Goal: Complete application form

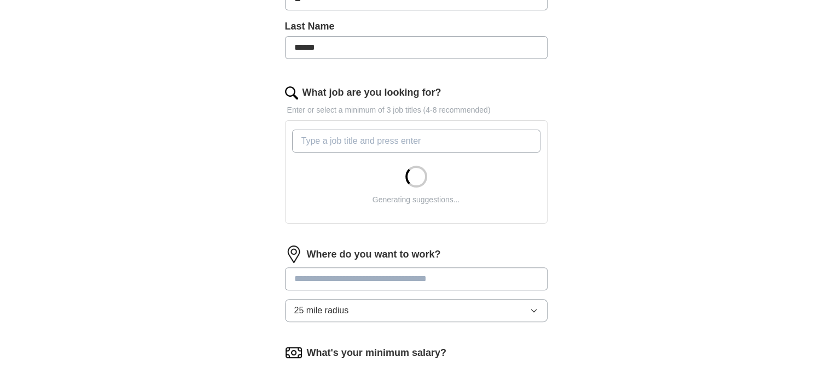
scroll to position [284, 0]
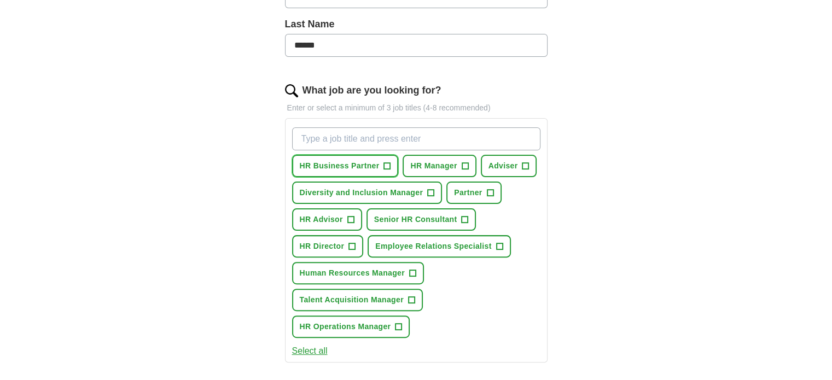
click at [381, 165] on button "HR Business Partner +" at bounding box center [345, 166] width 107 height 22
click at [451, 168] on span "HR Manager" at bounding box center [433, 165] width 46 height 11
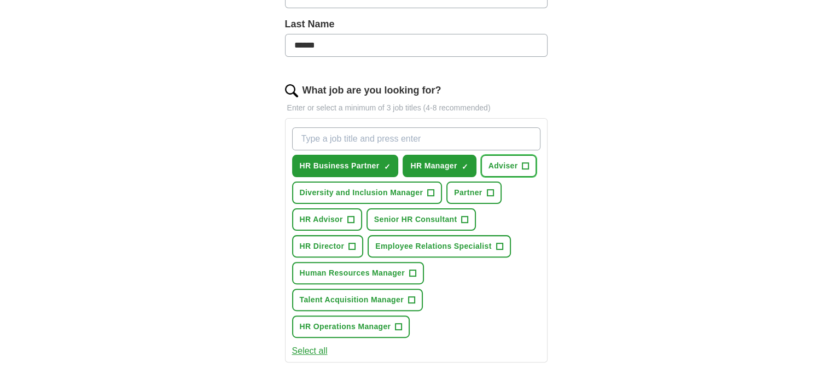
click at [499, 167] on span "Adviser" at bounding box center [503, 165] width 30 height 11
click at [337, 216] on span "HR Advisor" at bounding box center [321, 219] width 43 height 11
click at [514, 164] on span "Adviser" at bounding box center [503, 165] width 30 height 11
click at [386, 273] on span "Human Resources Manager" at bounding box center [352, 272] width 105 height 11
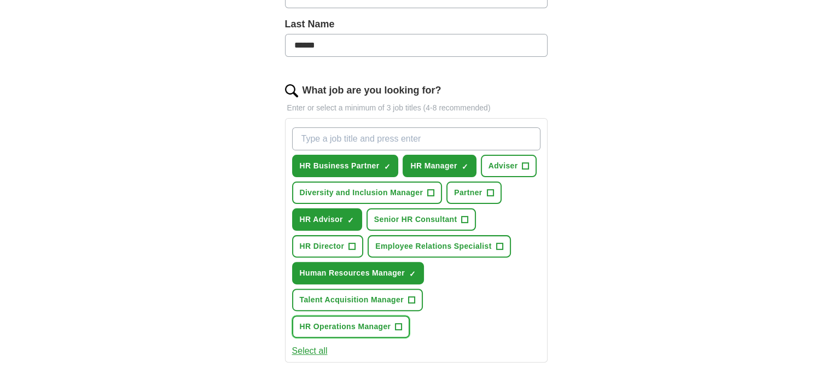
click at [396, 328] on button "HR Operations Manager +" at bounding box center [351, 326] width 118 height 22
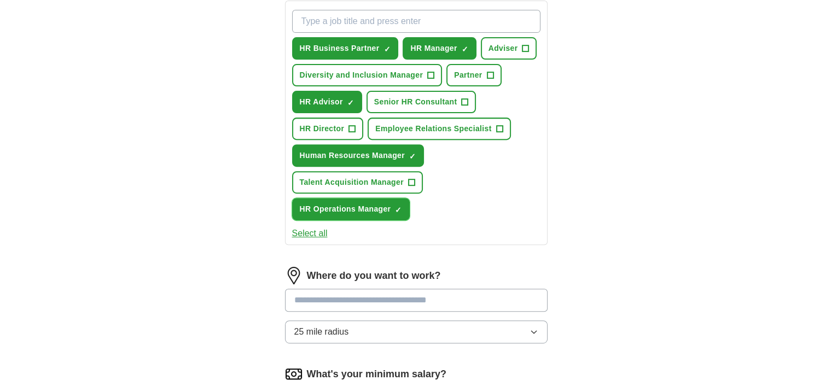
scroll to position [416, 0]
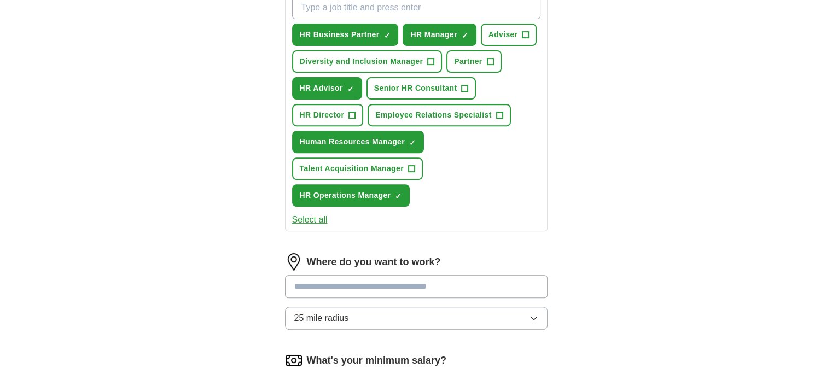
click at [411, 288] on input at bounding box center [416, 286] width 262 height 23
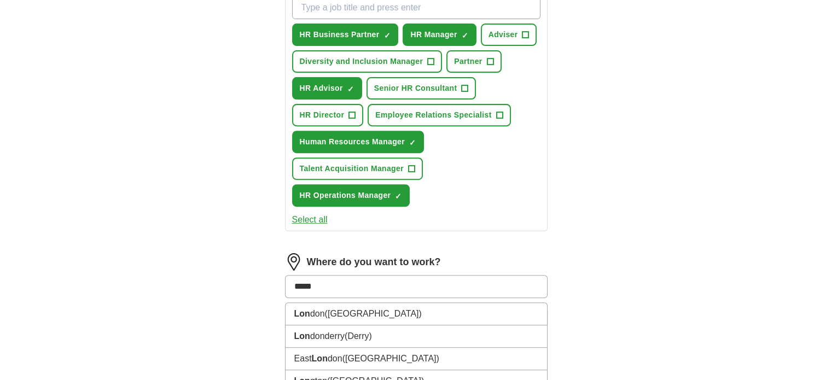
type input "******"
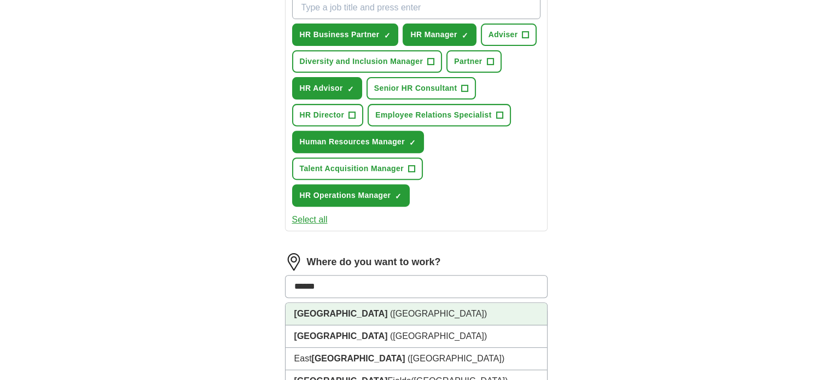
click at [361, 307] on li "[GEOGRAPHIC_DATA] ([GEOGRAPHIC_DATA])" at bounding box center [415, 314] width 261 height 22
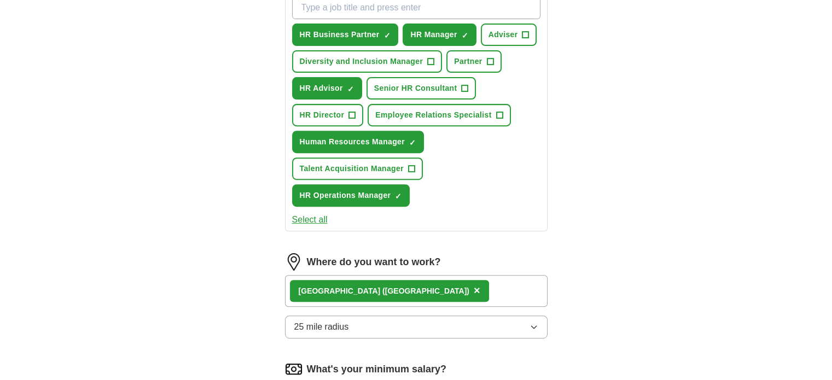
click at [637, 268] on div "ApplyIQ Let ApplyIQ do the hard work of searching and applying for jobs. Just t…" at bounding box center [416, 75] width 700 height 914
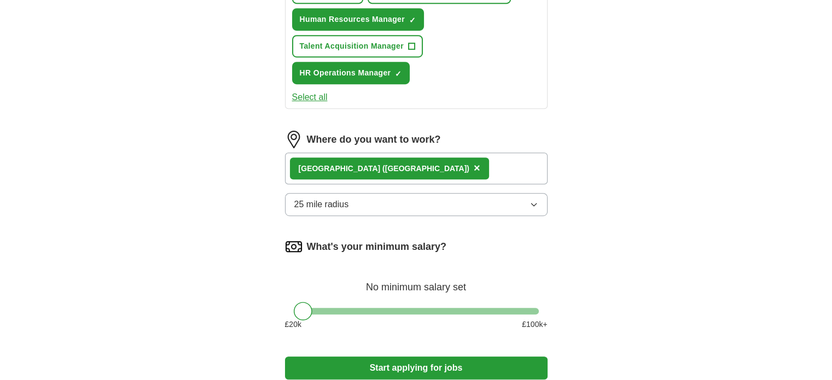
scroll to position [547, 0]
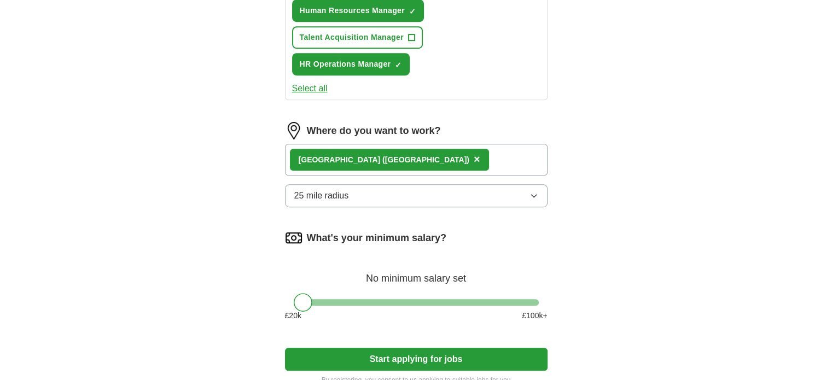
click at [466, 195] on button "25 mile radius" at bounding box center [416, 195] width 262 height 23
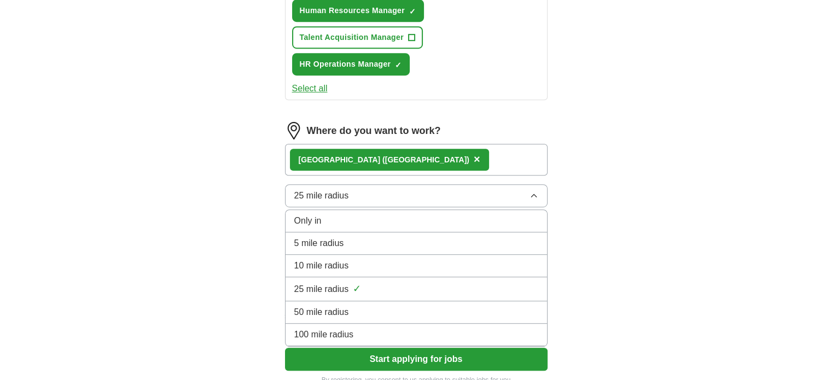
click at [432, 216] on div "Only in" at bounding box center [416, 220] width 244 height 13
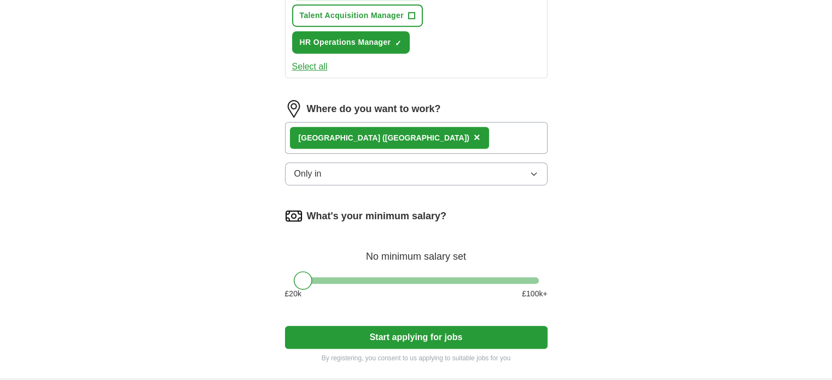
scroll to position [656, 0]
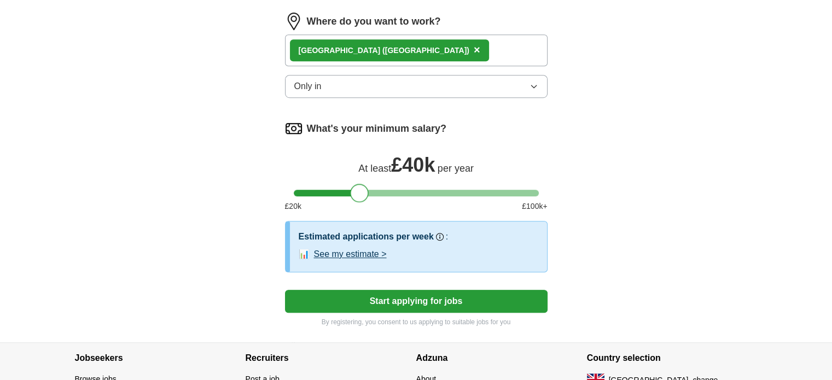
drag, startPoint x: 306, startPoint y: 189, endPoint x: 363, endPoint y: 177, distance: 58.7
click at [363, 177] on div "What's your minimum salary? At least £ 40k per year £ 20 k £ 100 k+" at bounding box center [416, 170] width 262 height 101
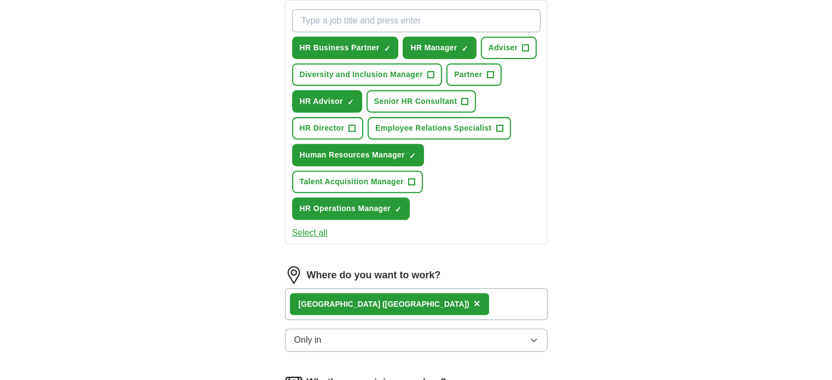
scroll to position [735, 0]
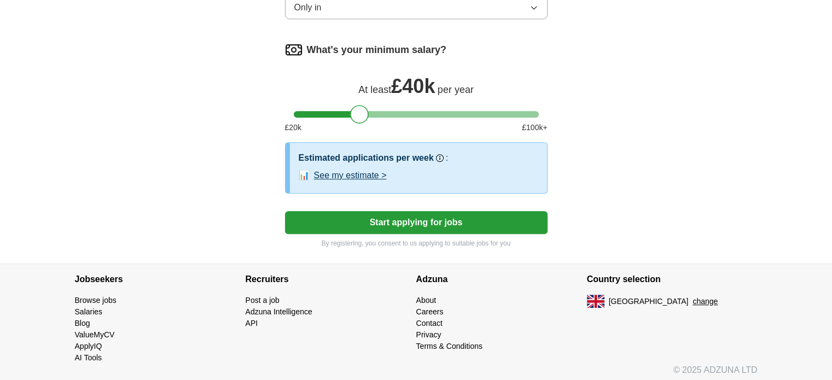
click at [408, 214] on button "Start applying for jobs" at bounding box center [416, 222] width 262 height 23
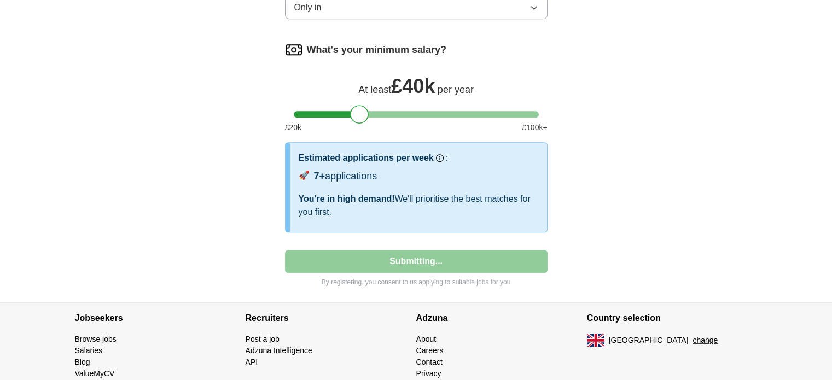
select select "**"
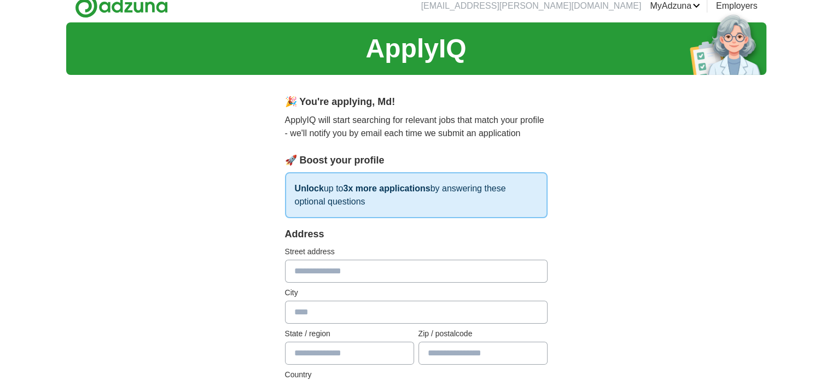
scroll to position [0, 0]
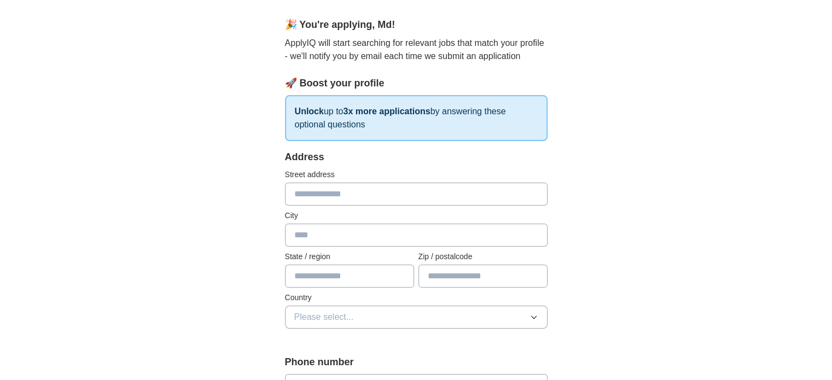
scroll to position [87, 0]
click at [339, 201] on input "text" at bounding box center [416, 194] width 262 height 23
type input "**********"
click at [360, 239] on input "text" at bounding box center [416, 235] width 262 height 23
type input "******"
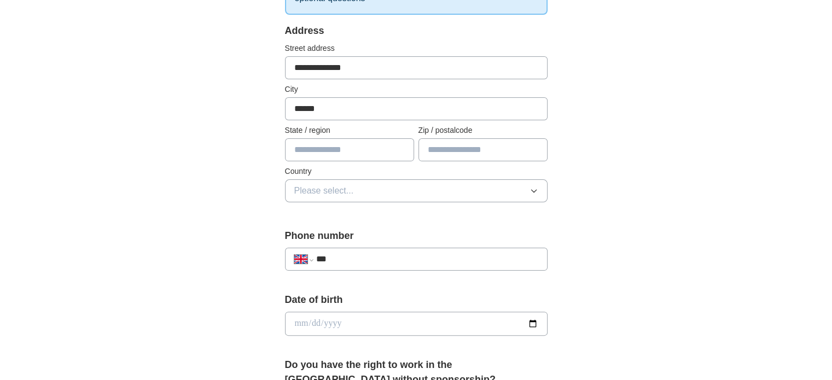
scroll to position [219, 0]
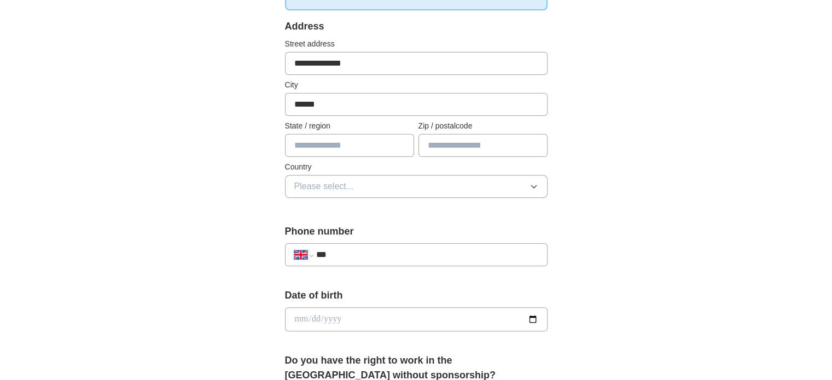
click at [468, 144] on input "text" at bounding box center [482, 145] width 129 height 23
type input "********"
click at [364, 185] on button "Please select..." at bounding box center [416, 186] width 262 height 23
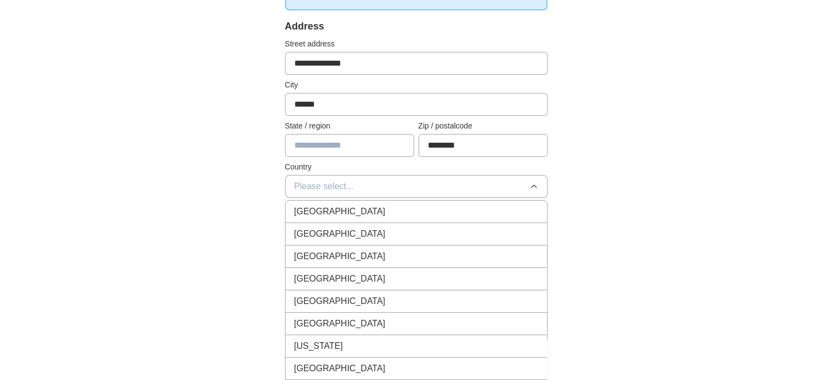
click at [362, 214] on div "[GEOGRAPHIC_DATA]" at bounding box center [416, 211] width 244 height 13
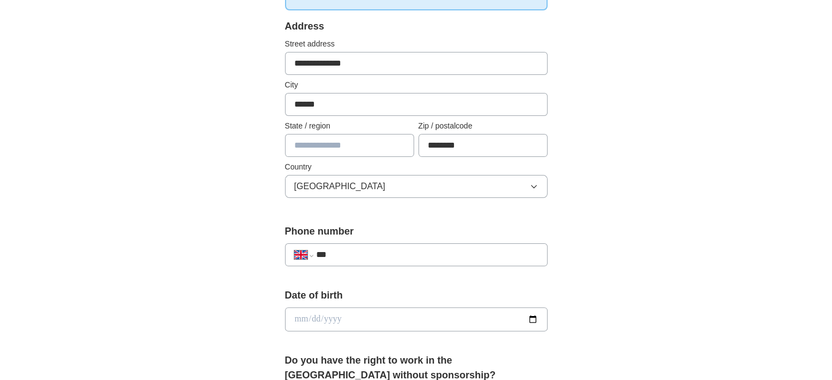
click at [414, 255] on input "***" at bounding box center [426, 254] width 222 height 13
type input "**********"
click at [660, 255] on div "**********" at bounding box center [416, 305] width 700 height 981
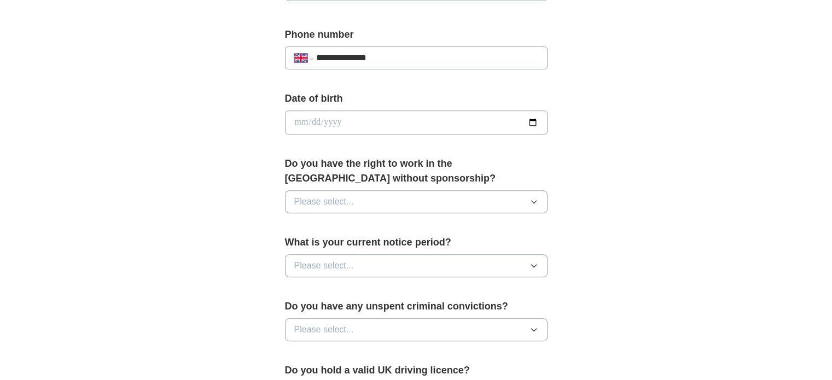
scroll to position [437, 0]
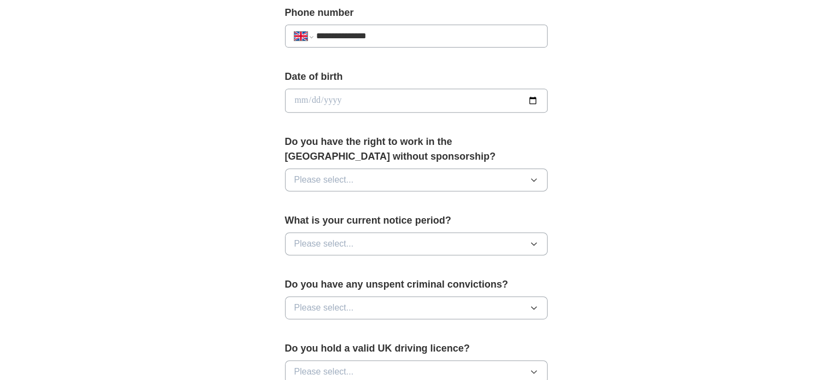
click at [418, 180] on button "Please select..." at bounding box center [416, 179] width 262 height 23
click at [398, 203] on div "Yes" at bounding box center [416, 204] width 244 height 13
click at [394, 246] on button "Please select..." at bounding box center [416, 243] width 262 height 23
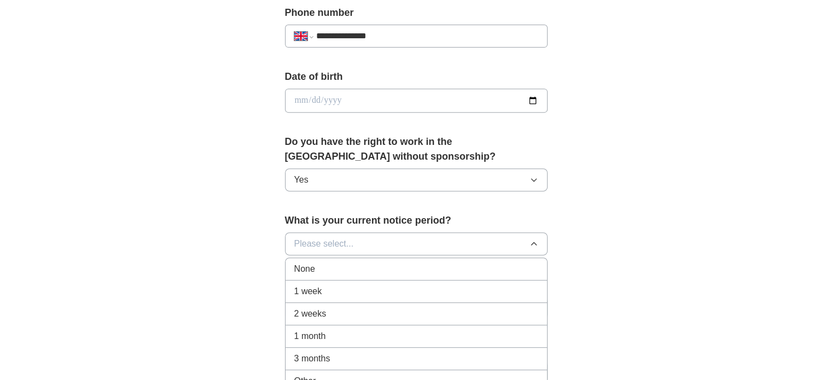
click at [381, 307] on div "2 weeks" at bounding box center [416, 313] width 244 height 13
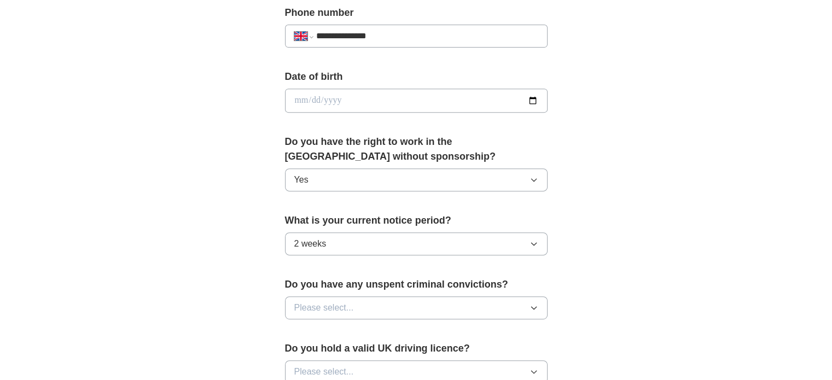
click at [615, 273] on div "**********" at bounding box center [416, 86] width 700 height 981
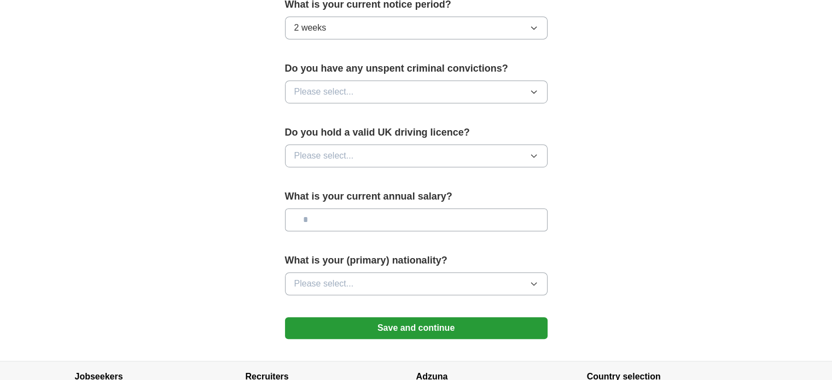
scroll to position [656, 0]
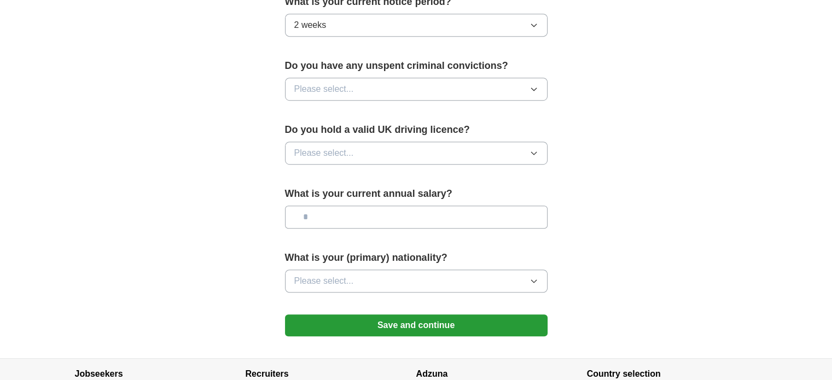
click at [476, 87] on button "Please select..." at bounding box center [416, 89] width 262 height 23
click at [434, 137] on div "No" at bounding box center [416, 136] width 244 height 13
click at [410, 150] on button "Please select..." at bounding box center [416, 153] width 262 height 23
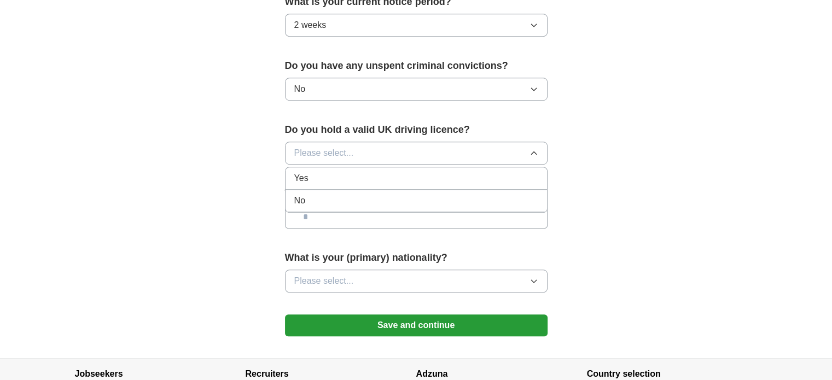
click at [394, 173] on div "Yes" at bounding box center [416, 178] width 244 height 13
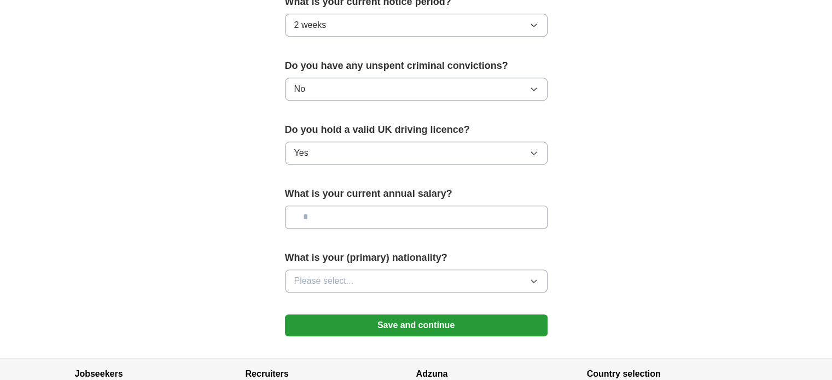
click at [396, 206] on input "text" at bounding box center [416, 217] width 262 height 23
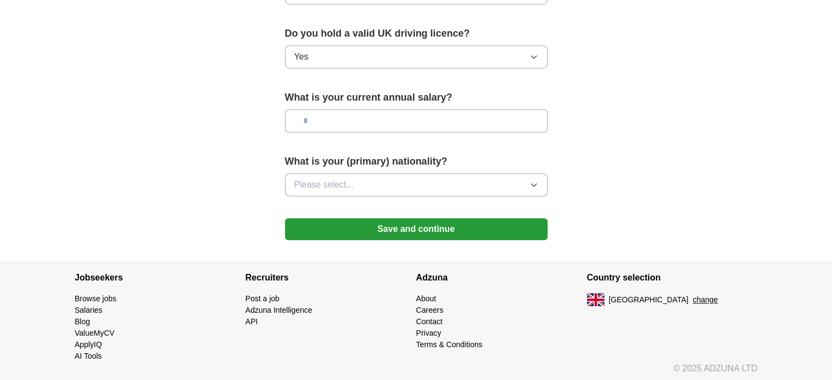
scroll to position [752, 0]
click at [499, 175] on button "Please select..." at bounding box center [416, 184] width 262 height 23
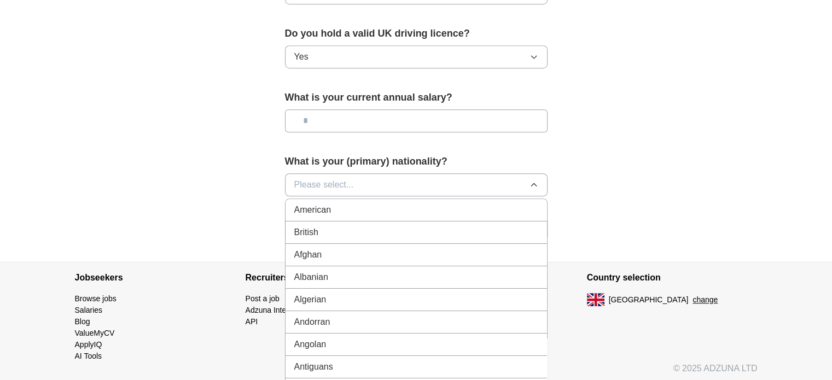
click at [471, 227] on div "British" at bounding box center [416, 232] width 244 height 13
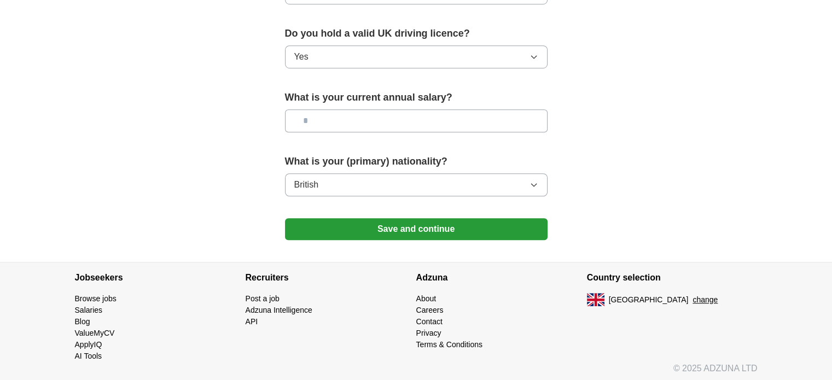
click at [424, 225] on button "Save and continue" at bounding box center [416, 229] width 262 height 22
